Goal: Information Seeking & Learning: Learn about a topic

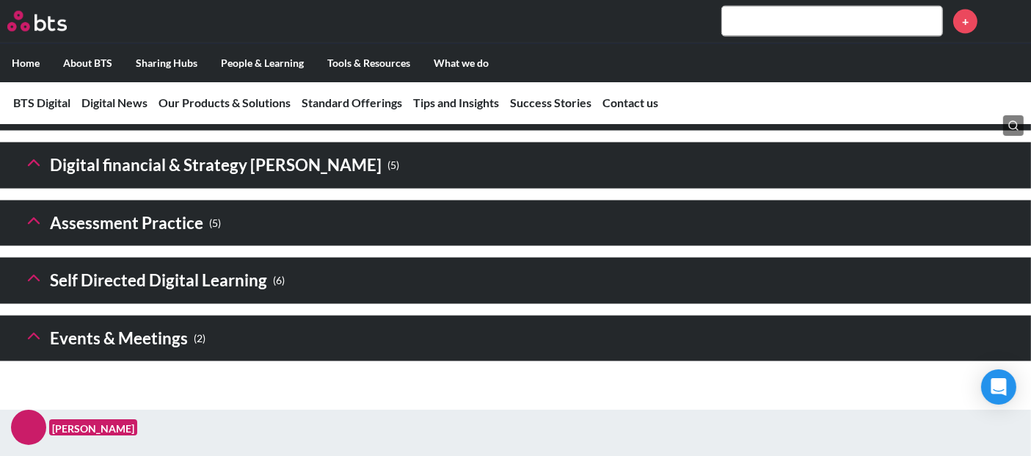
scroll to position [2201, 0]
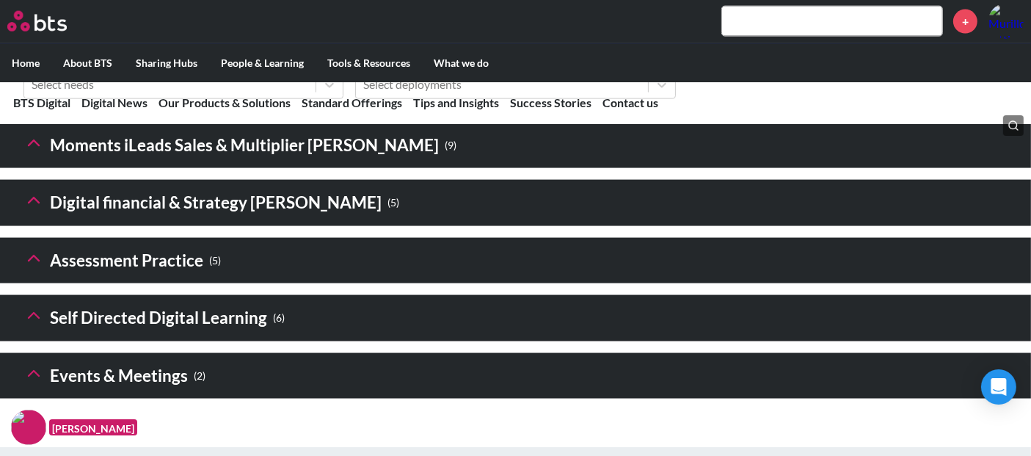
click at [37, 211] on icon at bounding box center [33, 200] width 21 height 21
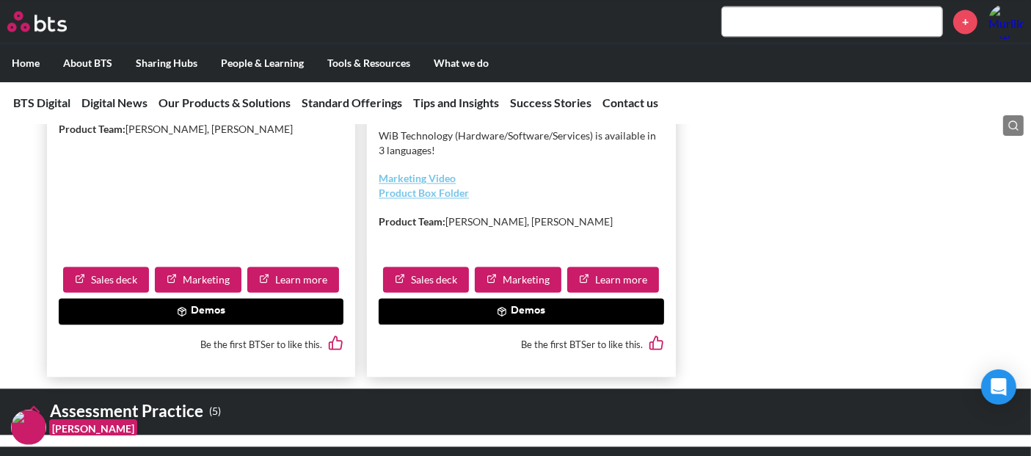
scroll to position [3178, 0]
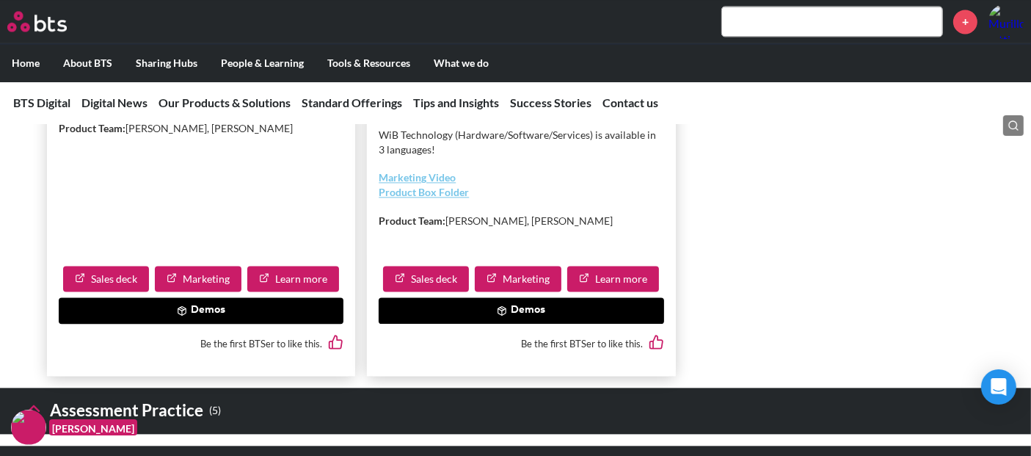
click at [616, 292] on link "Learn more" at bounding box center [613, 279] width 92 height 26
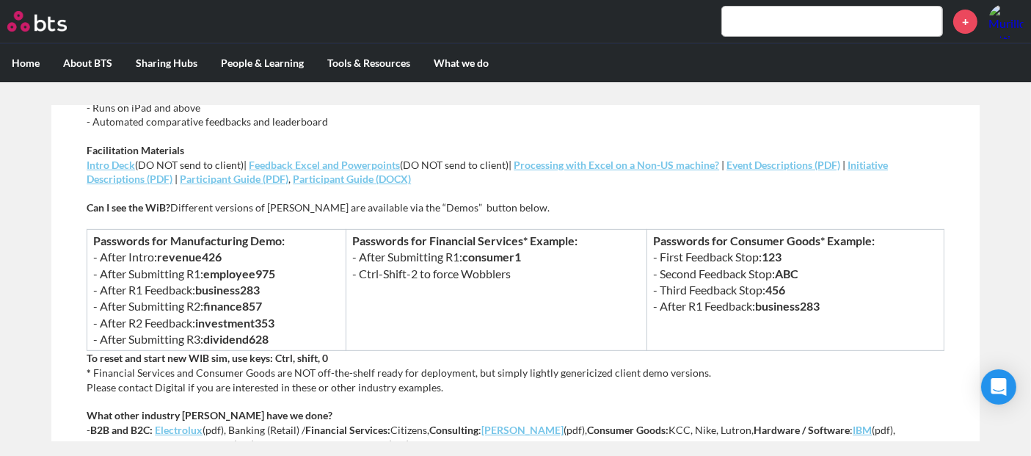
scroll to position [734, 0]
